Goal: Task Accomplishment & Management: Use online tool/utility

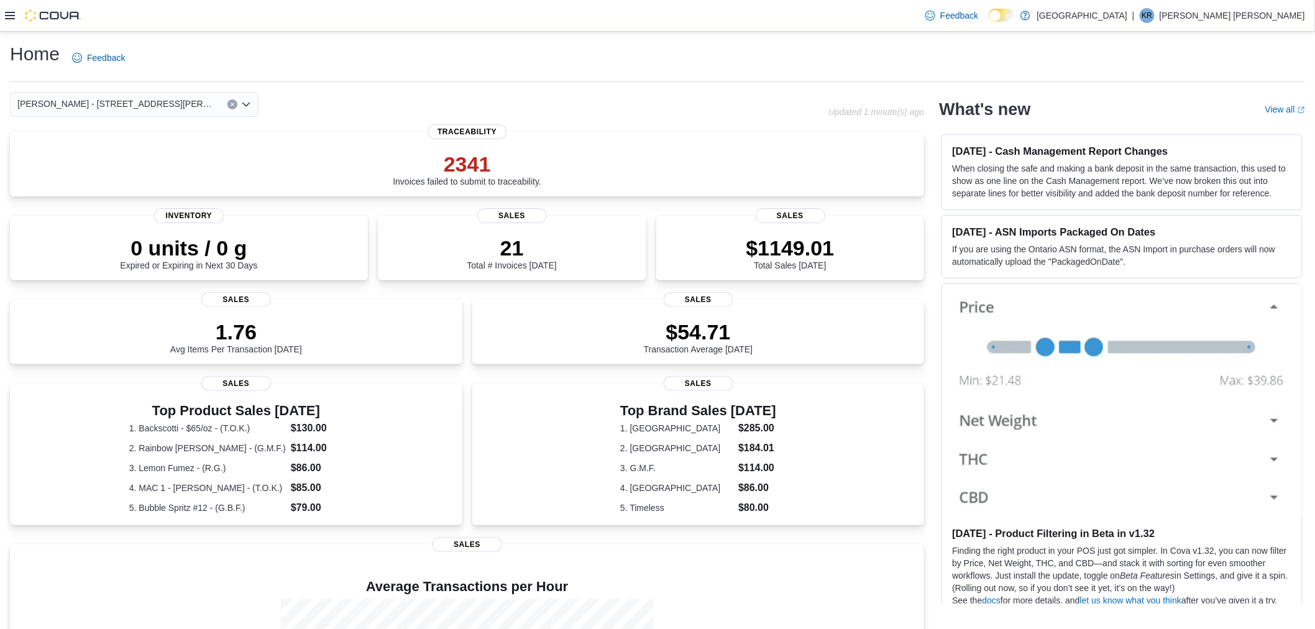
click at [14, 14] on div at bounding box center [43, 15] width 76 height 12
click at [10, 14] on icon at bounding box center [10, 16] width 10 height 10
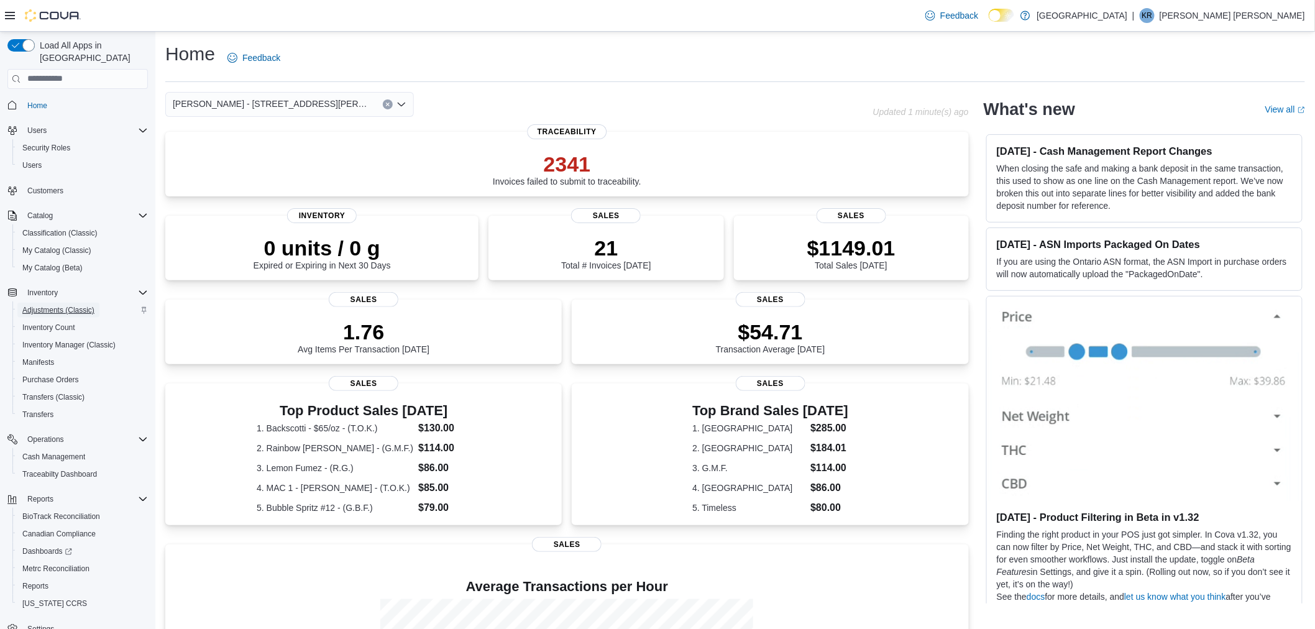
click at [51, 305] on span "Adjustments (Classic)" at bounding box center [58, 310] width 72 height 10
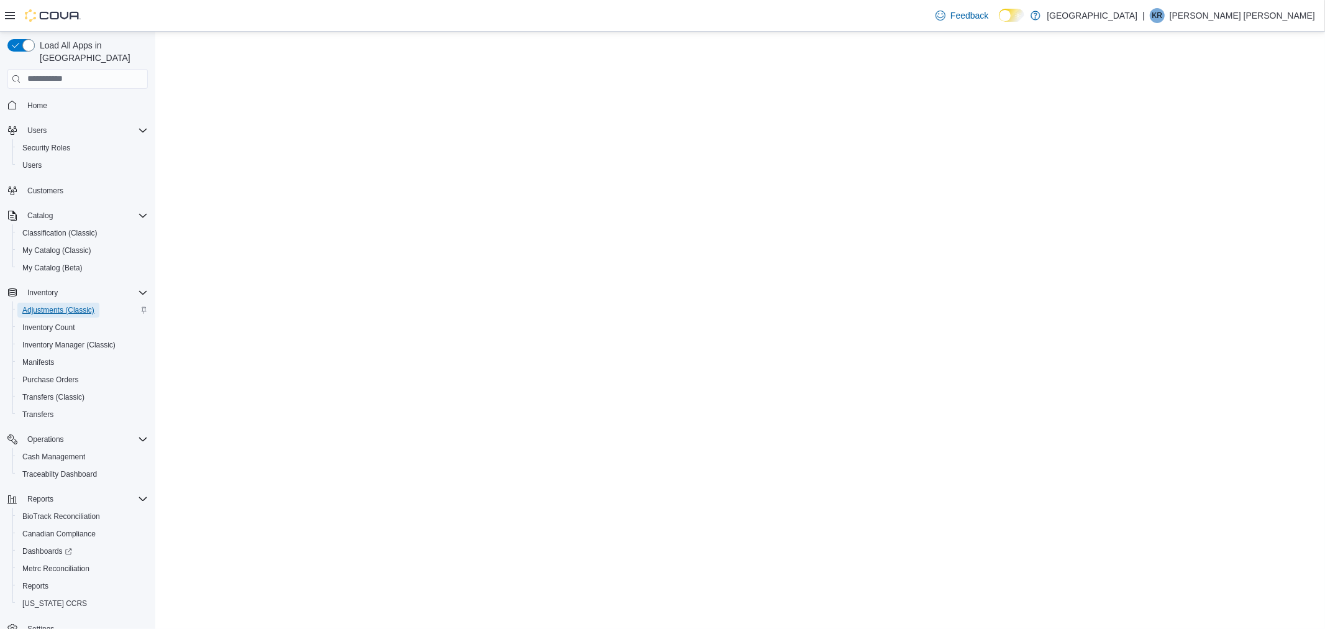
click at [86, 305] on span "Adjustments (Classic)" at bounding box center [58, 310] width 72 height 10
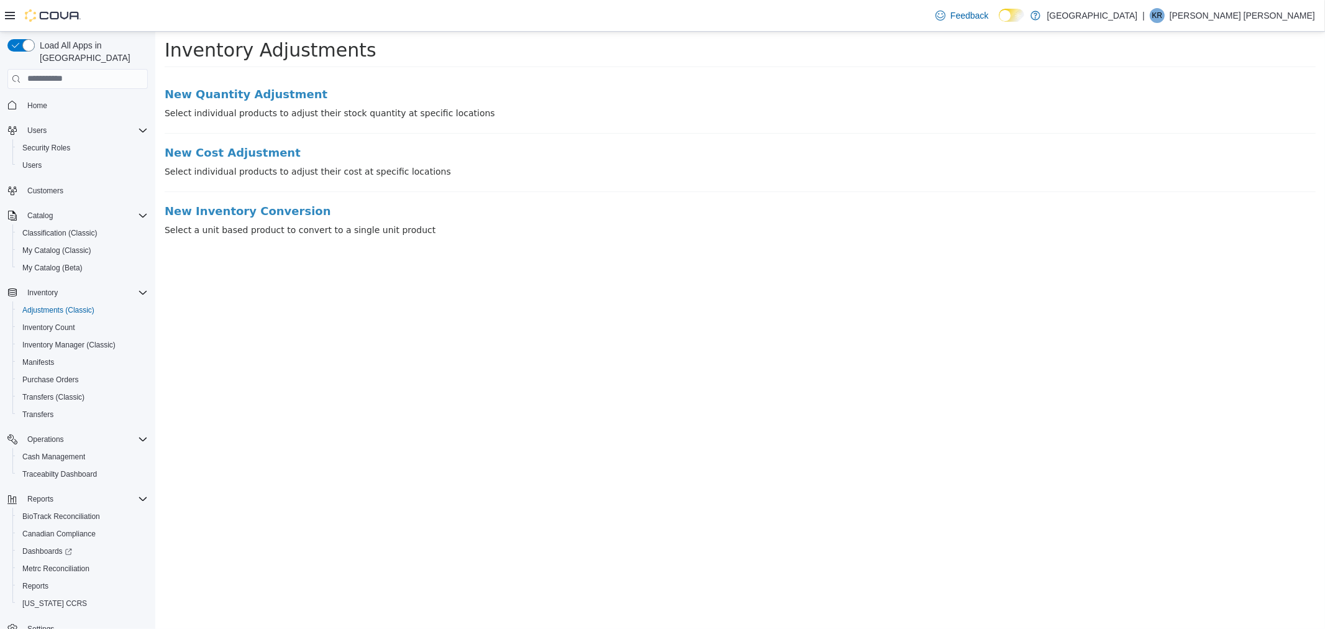
drag, startPoint x: 230, startPoint y: 74, endPoint x: 233, endPoint y: 81, distance: 7.3
click at [230, 75] on div "New Quantity Adjustment Select individual products to adjust their stock quanti…" at bounding box center [740, 159] width 1170 height 168
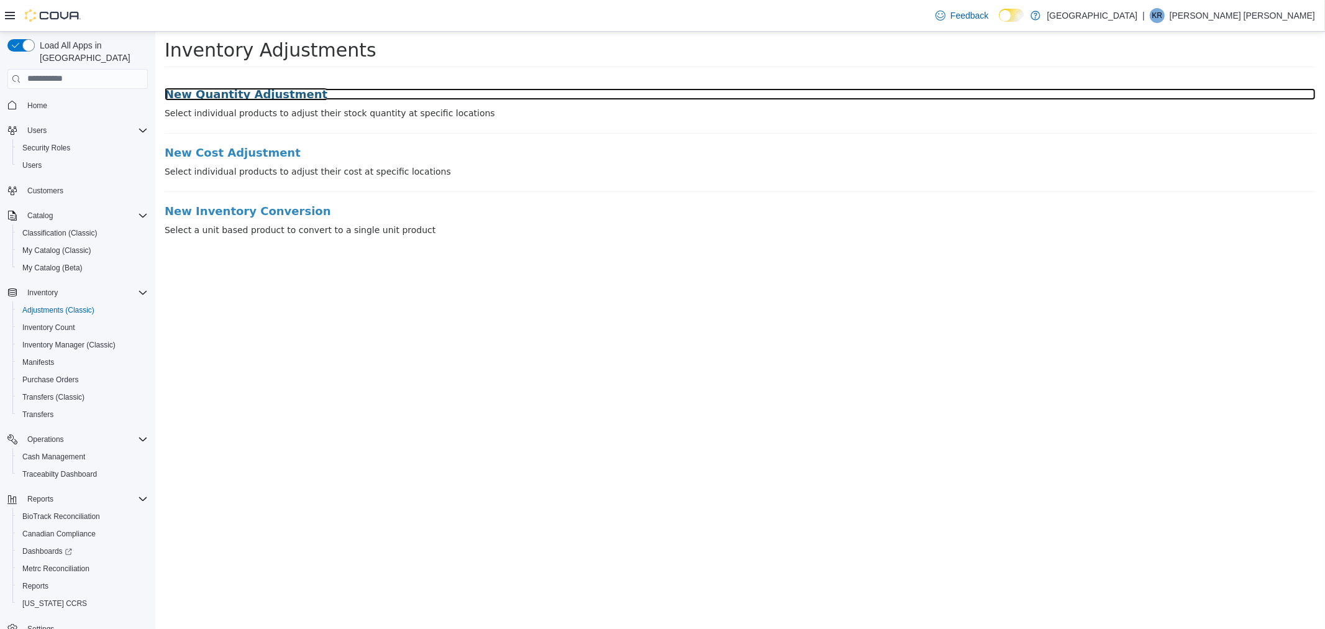
click at [239, 88] on h3 "New Quantity Adjustment" at bounding box center [739, 94] width 1151 height 12
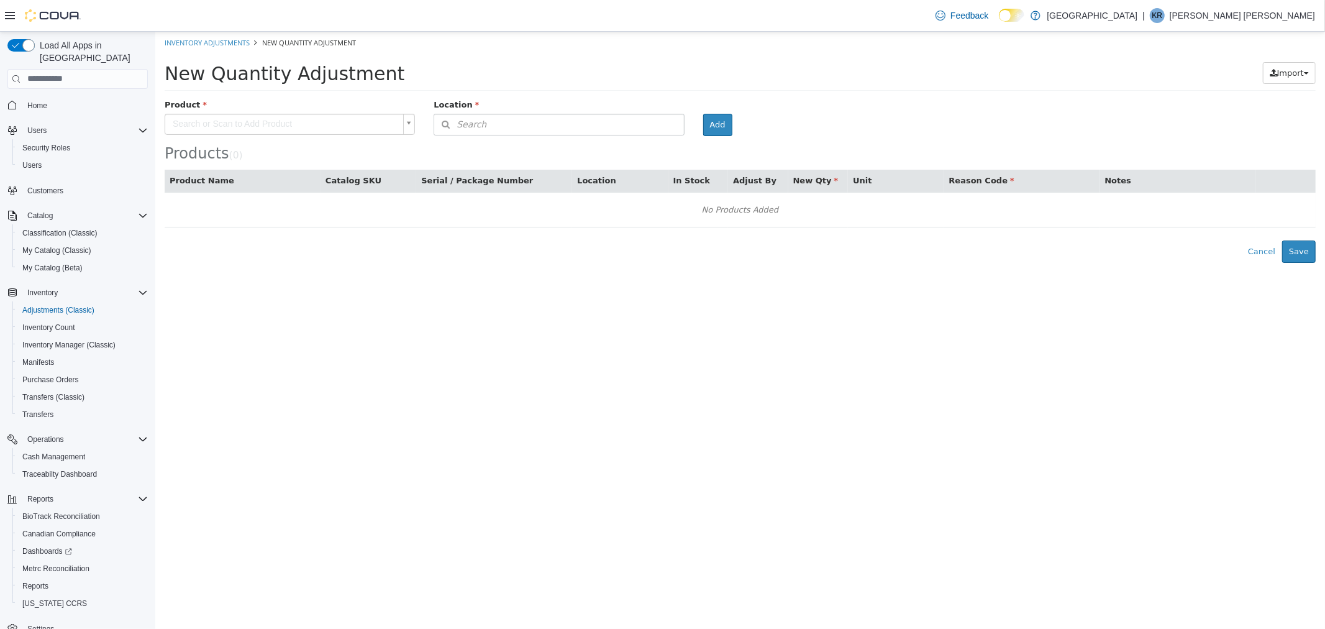
click at [313, 120] on body "× Inventory Adjustments New Quantity Adjustment New Quantity Adjustment Import …" at bounding box center [740, 146] width 1170 height 231
click at [302, 139] on input "text" at bounding box center [289, 144] width 244 height 19
type input "**********"
click at [39, 357] on span "Manifests" at bounding box center [38, 362] width 32 height 10
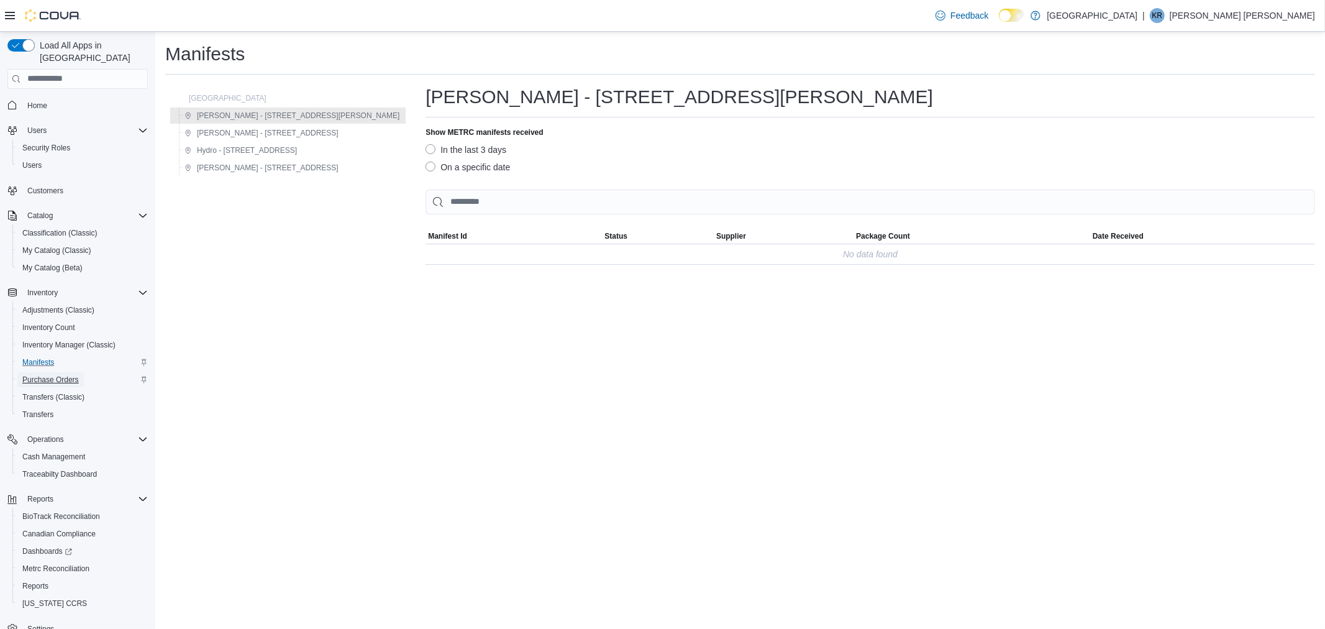
click at [68, 375] on span "Purchase Orders" at bounding box center [50, 380] width 57 height 10
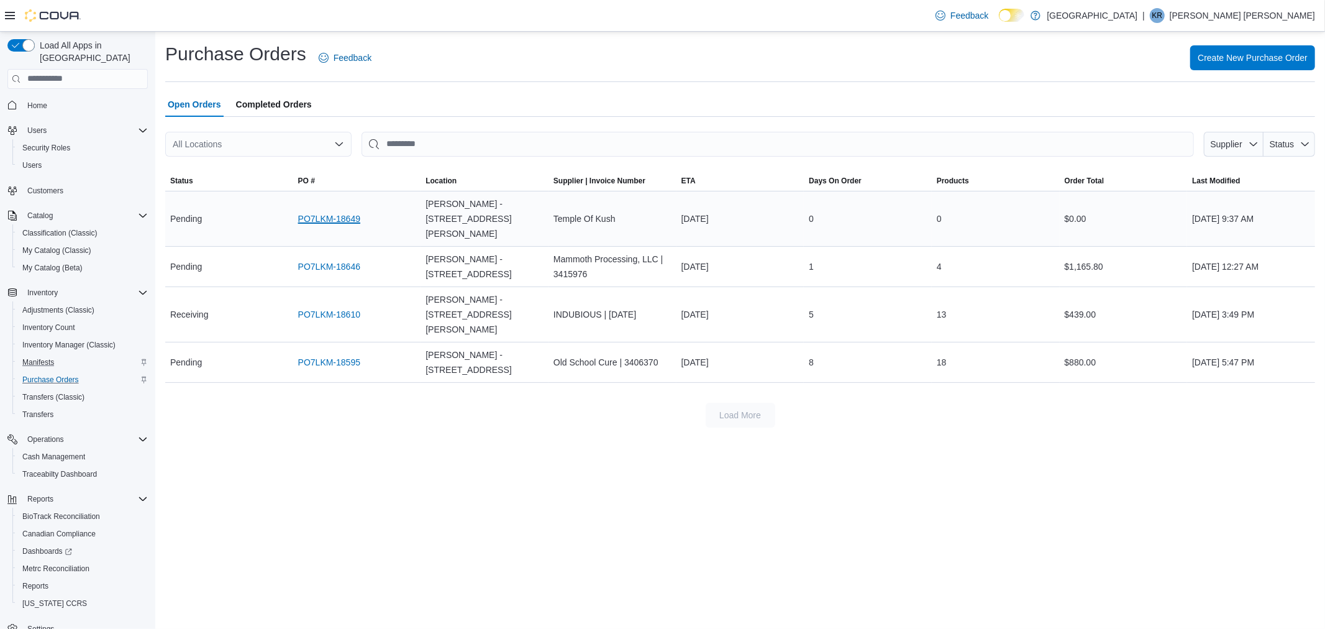
click at [345, 216] on link "PO7LKM-18649" at bounding box center [329, 218] width 62 height 15
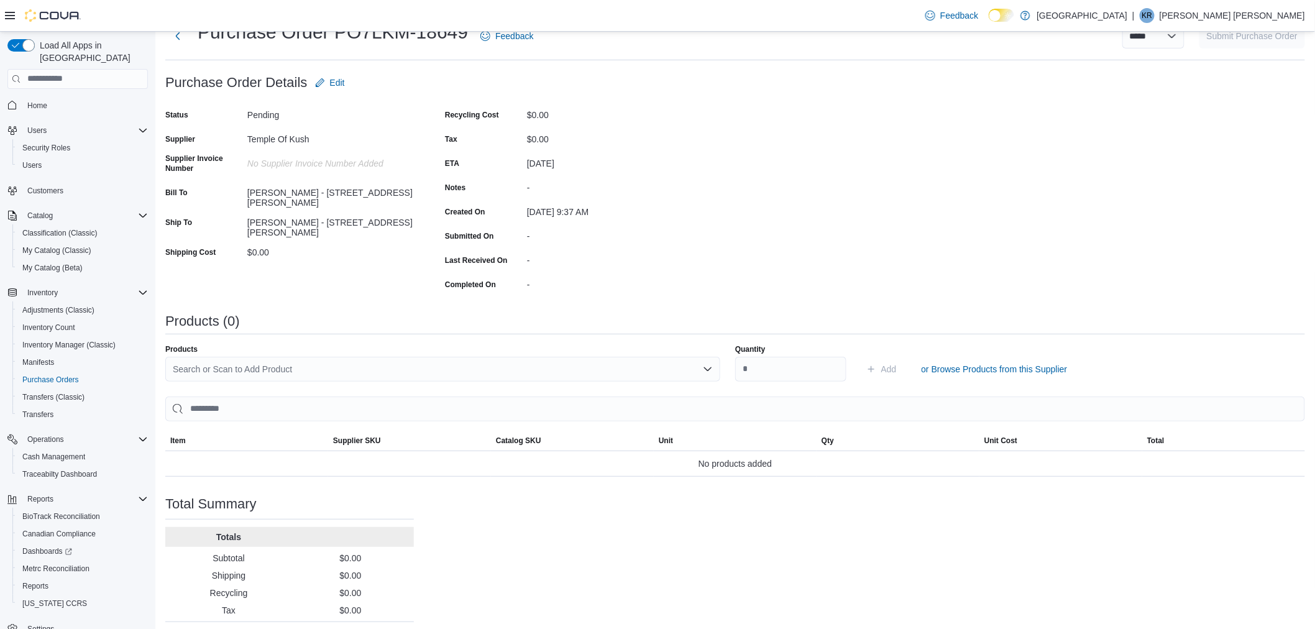
scroll to position [69, 0]
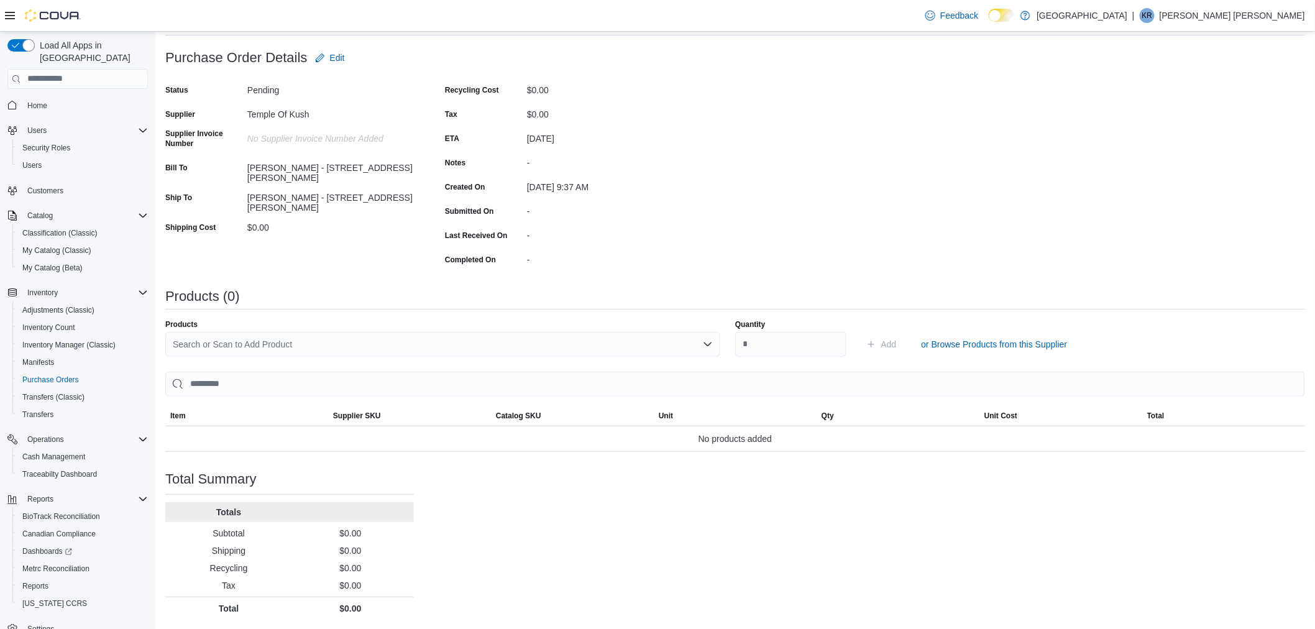
click at [429, 329] on div "Products Search or Scan to Add Product" at bounding box center [442, 337] width 555 height 37
click at [448, 339] on div "Search or Scan to Add Product" at bounding box center [442, 344] width 555 height 25
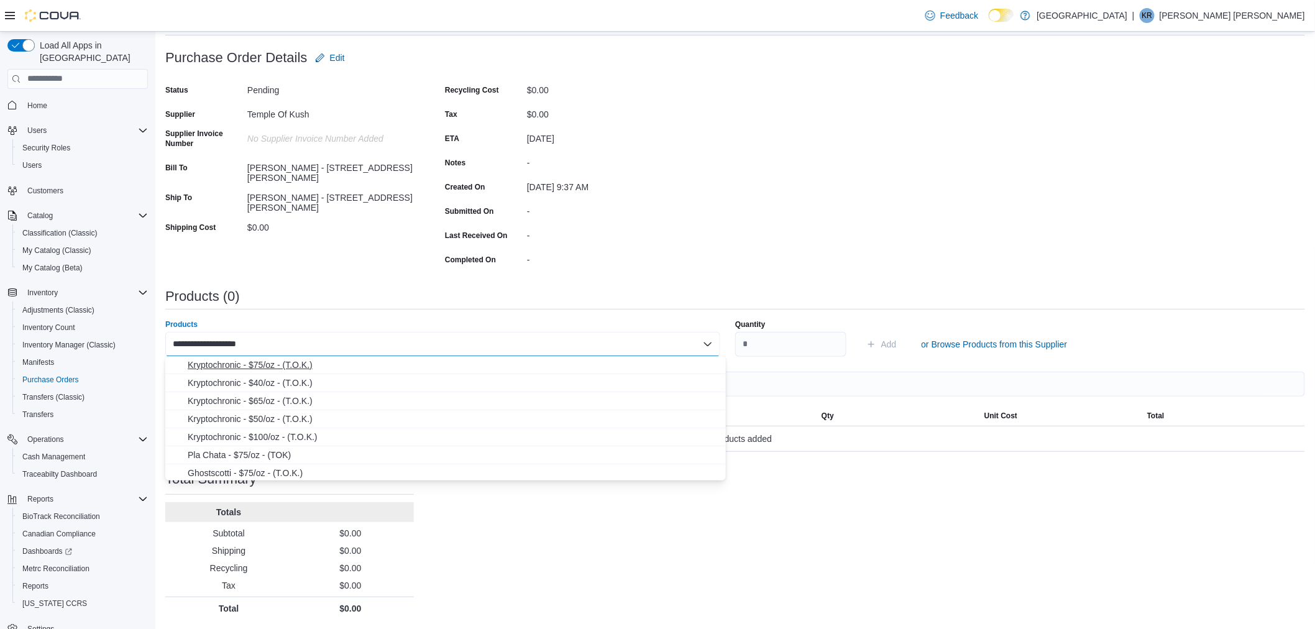
type input "**********"
click at [268, 365] on span "Kryptochronic - $75/oz - (T.O.K.)" at bounding box center [453, 364] width 531 height 12
